Goal: Task Accomplishment & Management: Use online tool/utility

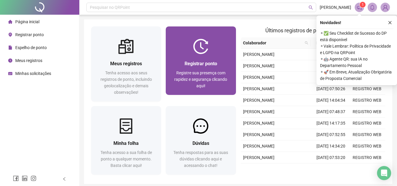
click at [213, 67] on div "Registrar ponto" at bounding box center [201, 63] width 56 height 7
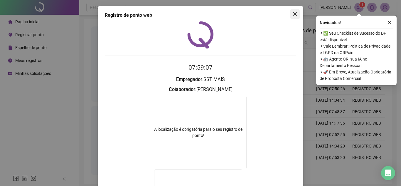
click at [292, 17] on button "Close" at bounding box center [294, 13] width 9 height 9
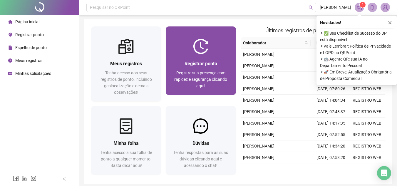
click at [210, 59] on div "Registrar ponto Registre sua presença com rapidez e segurança clicando aqui!" at bounding box center [201, 74] width 70 height 41
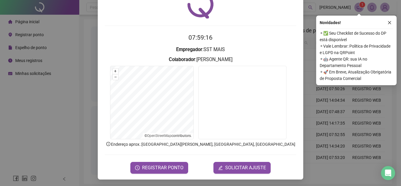
scroll to position [31, 0]
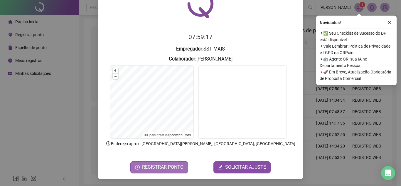
click at [179, 168] on span "REGISTRAR PONTO" at bounding box center [162, 167] width 41 height 7
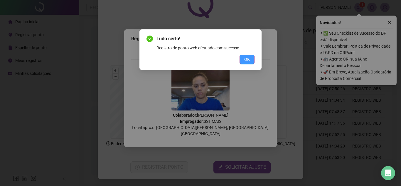
click at [251, 56] on button "OK" at bounding box center [247, 59] width 15 height 9
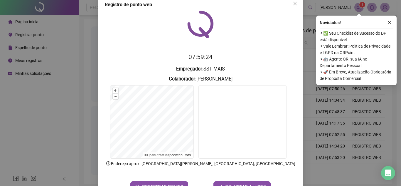
scroll to position [0, 0]
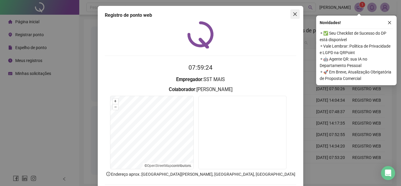
click at [293, 15] on icon "close" at bounding box center [295, 14] width 5 height 5
